Goal: Find specific page/section: Find specific page/section

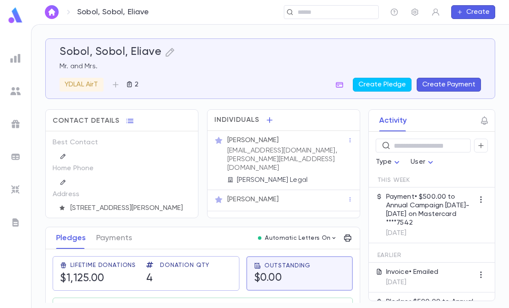
scroll to position [30, 0]
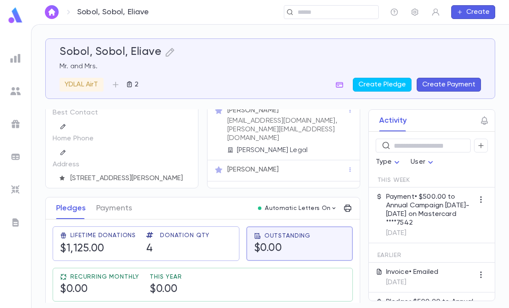
click at [16, 12] on img at bounding box center [15, 15] width 17 height 17
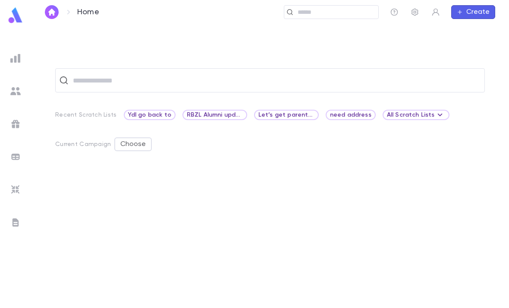
scroll to position [27, 0]
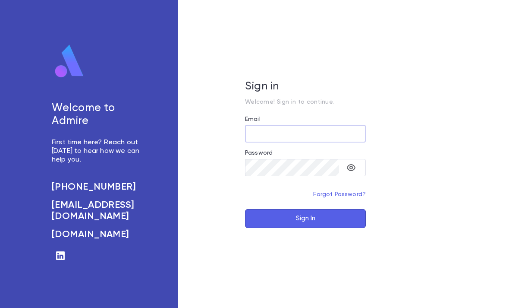
type input "**********"
click at [305, 228] on button "Sign In" at bounding box center [305, 218] width 121 height 19
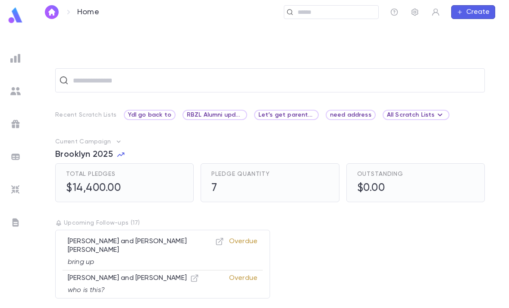
click at [166, 275] on div "[PERSON_NAME] and [PERSON_NAME] who is this?" at bounding box center [133, 284] width 131 height 21
click at [104, 275] on div "[PERSON_NAME] and [PERSON_NAME] who is this?" at bounding box center [133, 284] width 131 height 21
click at [113, 274] on p "[PERSON_NAME] and [PERSON_NAME]" at bounding box center [133, 278] width 131 height 9
click at [176, 266] on div "[PERSON_NAME] and [PERSON_NAME] who is this? Overdue" at bounding box center [163, 280] width 200 height 28
click at [190, 274] on icon "button" at bounding box center [194, 278] width 9 height 9
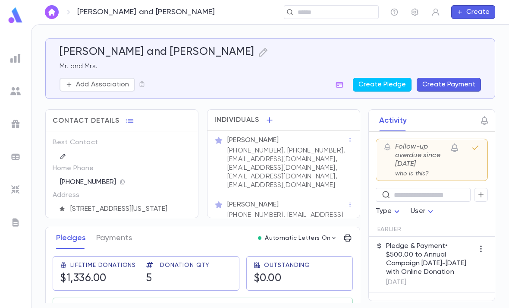
click at [316, 9] on input "text" at bounding box center [335, 12] width 80 height 8
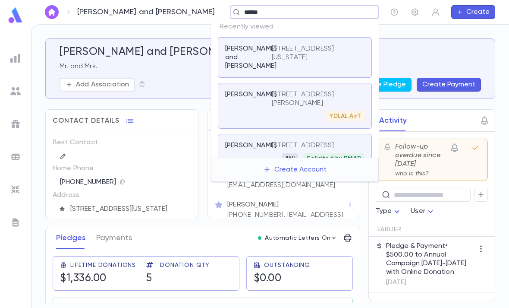
type input "*******"
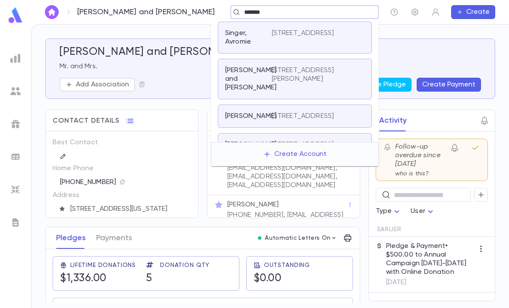
click at [320, 85] on div "153 Viola Road, Suffern NY 11234" at bounding box center [318, 79] width 93 height 26
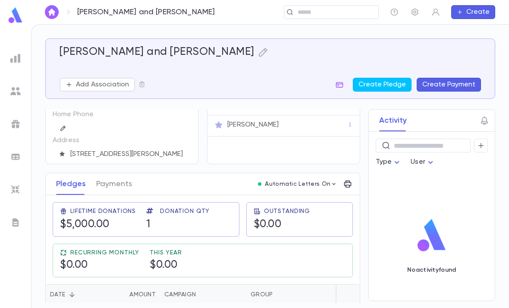
scroll to position [53, 0]
